Goal: Information Seeking & Learning: Learn about a topic

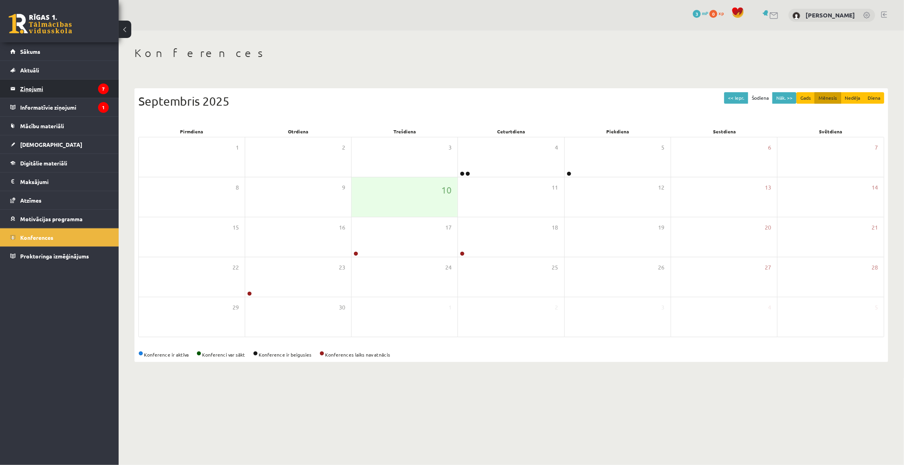
click at [82, 86] on legend "Ziņojumi 7" at bounding box center [64, 88] width 89 height 18
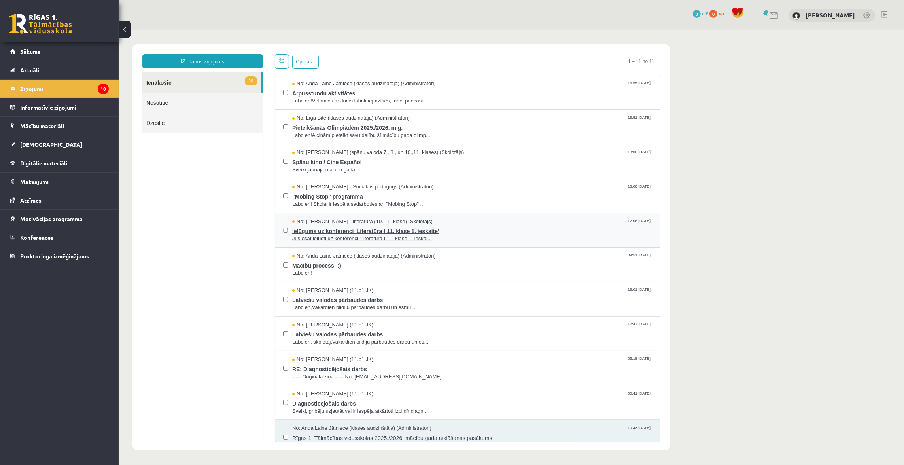
click at [320, 240] on span "Jūs esat ielūgti uz konferenci 'Literatūra I 11. klase 1. ieskai..." at bounding box center [472, 238] width 360 height 8
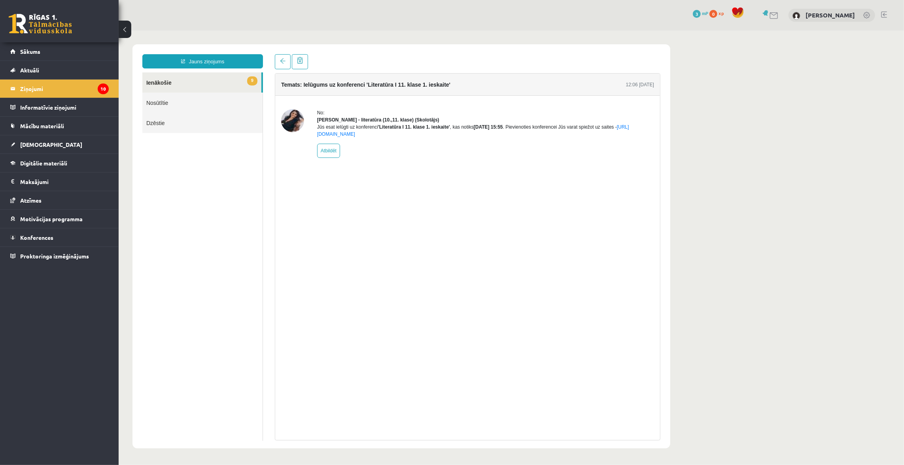
click at [197, 85] on link "9 Ienākošie" at bounding box center [201, 82] width 119 height 20
drag, startPoint x: 220, startPoint y: 138, endPoint x: 230, endPoint y: 153, distance: 18.7
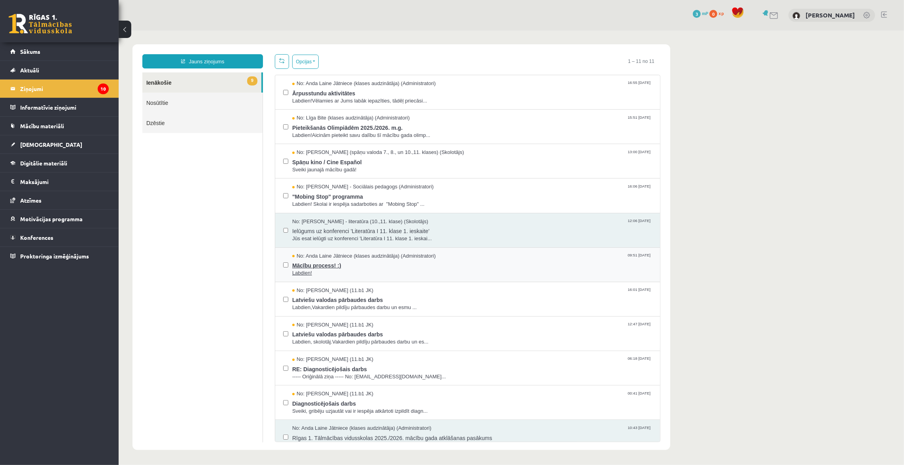
click at [333, 269] on span "Labdien!" at bounding box center [472, 273] width 360 height 8
click at [344, 267] on span "Mācību process! :)" at bounding box center [472, 264] width 360 height 10
click at [346, 300] on span "Latviešu valodas pārbaudes darbs" at bounding box center [472, 298] width 360 height 10
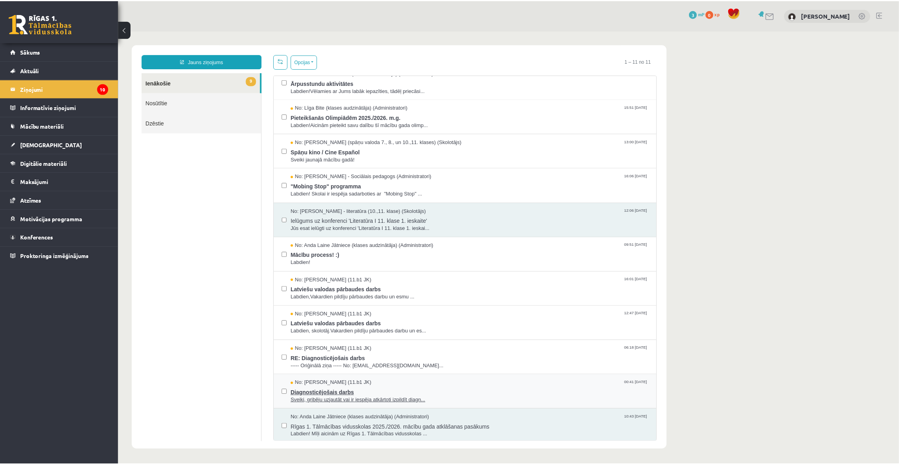
scroll to position [11, 0]
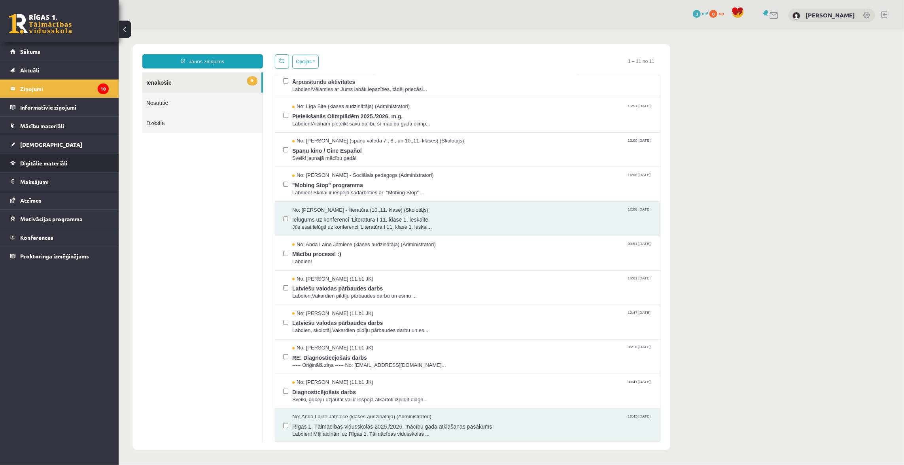
click at [55, 159] on link "Digitālie materiāli" at bounding box center [59, 163] width 98 height 18
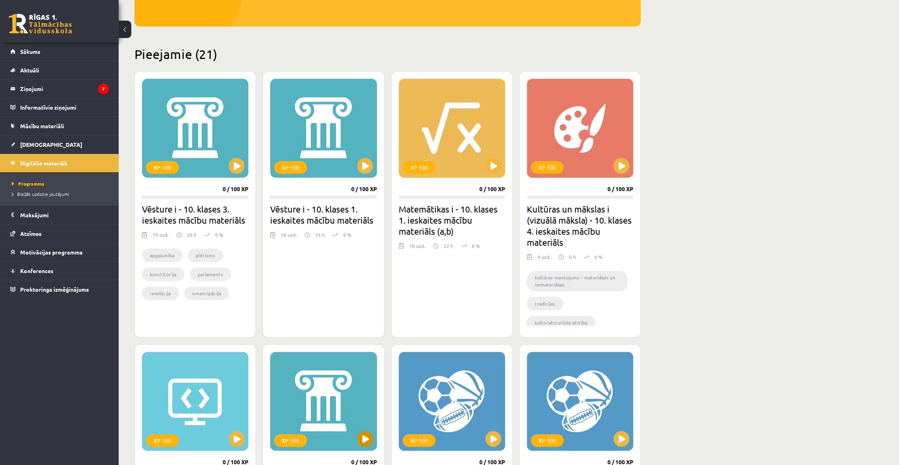
scroll to position [180, 0]
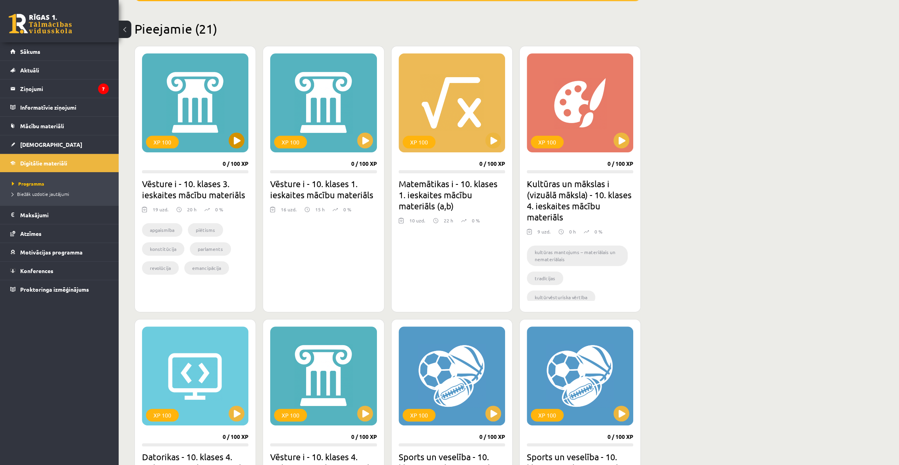
click at [204, 120] on div "XP 100" at bounding box center [195, 102] width 106 height 99
click at [363, 136] on button at bounding box center [365, 140] width 16 height 16
